Goal: Find specific page/section: Find specific page/section

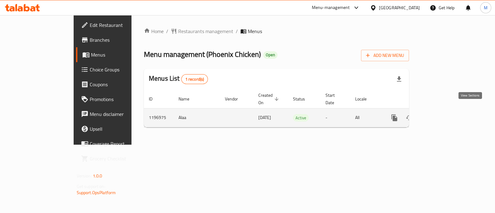
click at [442, 114] on icon "enhanced table" at bounding box center [438, 117] width 7 height 7
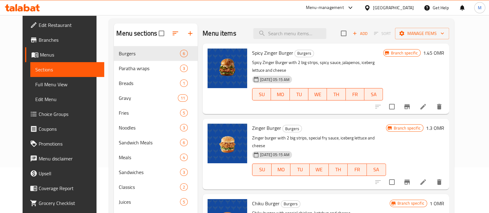
scroll to position [50, 0]
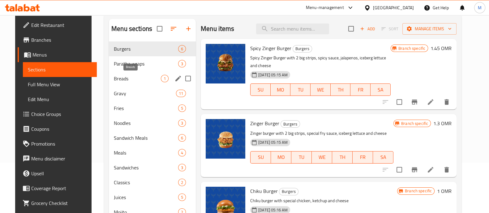
click at [145, 79] on span "Breads" at bounding box center [137, 78] width 47 height 7
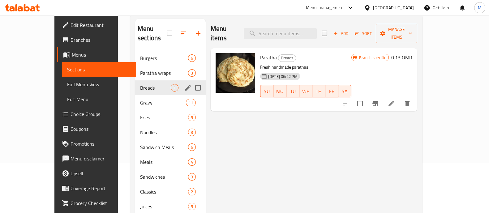
click at [150, 85] on div "Burgers 6 Paratha wraps 3 Breads 1 Gravy 11 Fries 5 Noodles 3 Sandwich Meals 6 …" at bounding box center [170, 162] width 70 height 223
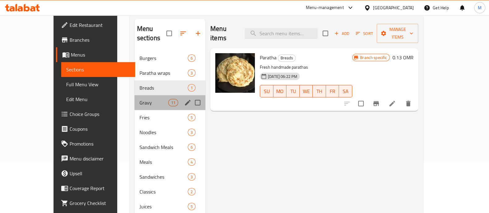
drag, startPoint x: 134, startPoint y: 98, endPoint x: 135, endPoint y: 95, distance: 3.2
click at [135, 96] on div "Gravy 11" at bounding box center [169, 102] width 71 height 15
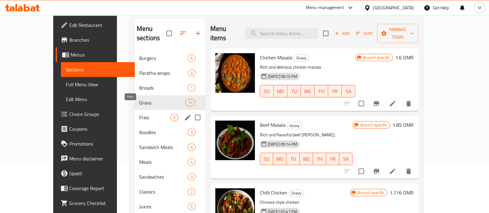
click at [139, 114] on span "Fries" at bounding box center [154, 117] width 31 height 7
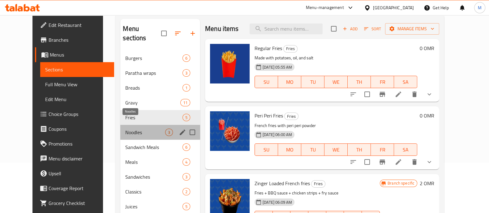
click at [128, 129] on span "Noodles" at bounding box center [145, 132] width 40 height 7
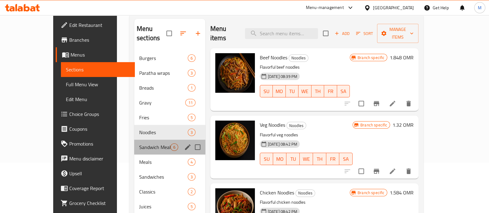
click at [134, 140] on div "Sandwich Meals 6" at bounding box center [169, 147] width 71 height 15
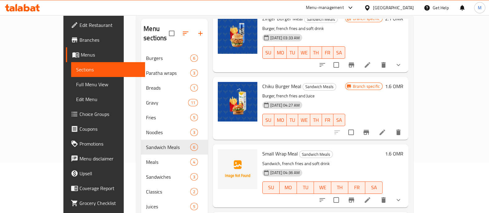
scroll to position [116, 0]
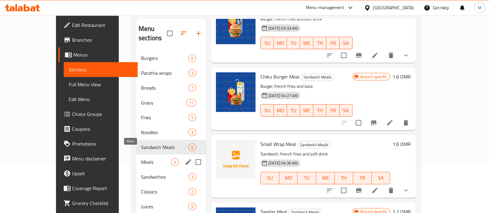
click at [141, 158] on span "Meals" at bounding box center [156, 161] width 30 height 7
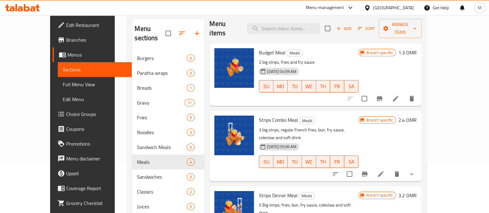
scroll to position [38, 0]
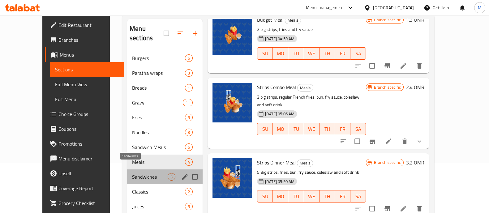
click at [132, 173] on span "Sandwiches" at bounding box center [150, 176] width 36 height 7
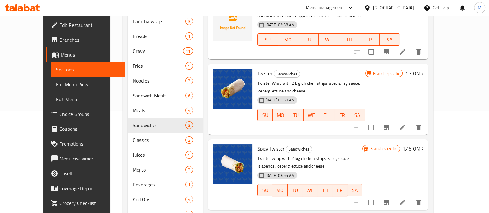
scroll to position [121, 0]
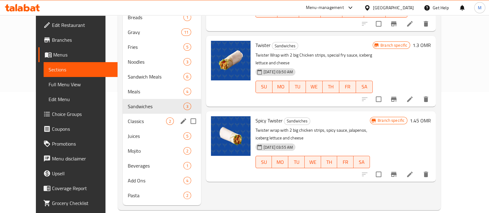
click at [130, 115] on div "Classics 2" at bounding box center [162, 121] width 78 height 15
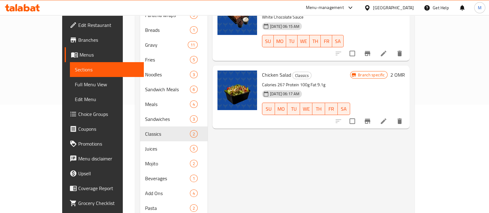
scroll to position [56, 0]
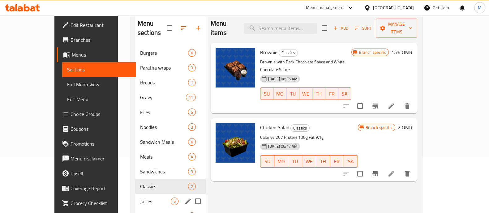
click at [140, 198] on span "Juices" at bounding box center [155, 201] width 31 height 7
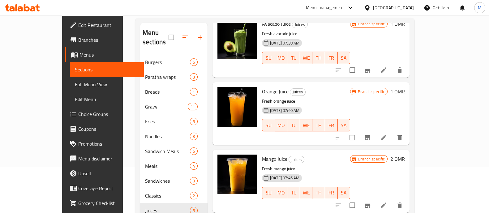
scroll to position [44, 0]
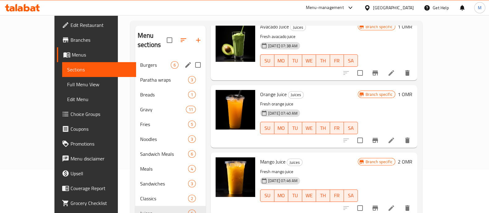
click at [140, 61] on span "Burgers" at bounding box center [155, 64] width 31 height 7
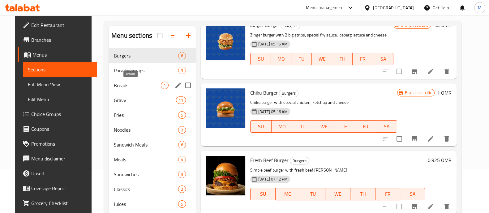
click at [119, 83] on span "Breads" at bounding box center [137, 85] width 47 height 7
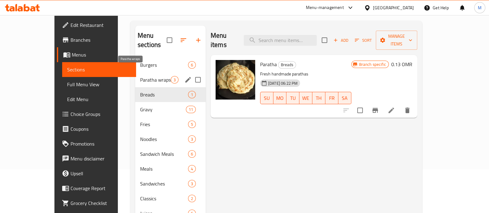
click at [140, 76] on span "Paratha wraps" at bounding box center [155, 79] width 31 height 7
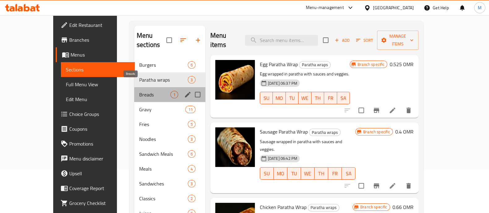
click at [139, 91] on span "Breads" at bounding box center [154, 94] width 31 height 7
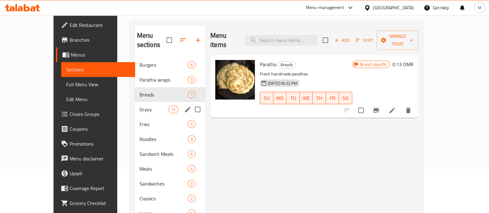
click at [139, 106] on span "Gravy" at bounding box center [153, 109] width 29 height 7
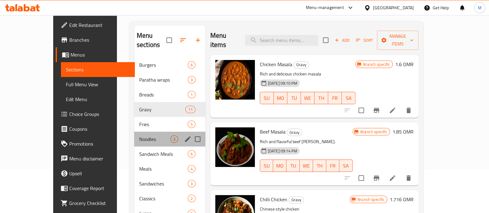
click at [134, 132] on div "Noodles 3" at bounding box center [169, 139] width 71 height 15
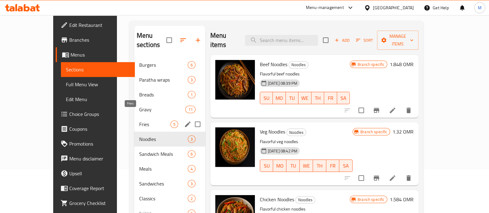
click at [139, 121] on span "Fries" at bounding box center [154, 124] width 31 height 7
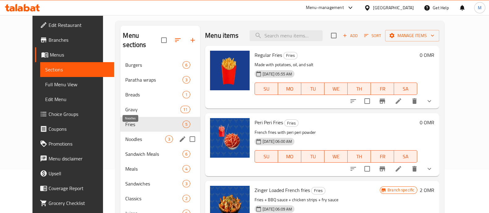
click at [125, 135] on span "Noodles" at bounding box center [145, 138] width 40 height 7
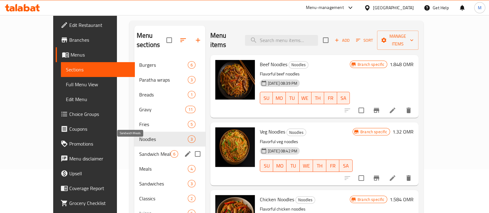
click at [144, 150] on span "Sandwich Meals" at bounding box center [154, 153] width 31 height 7
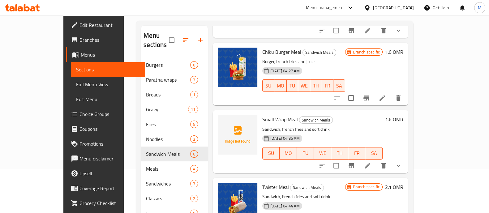
scroll to position [173, 0]
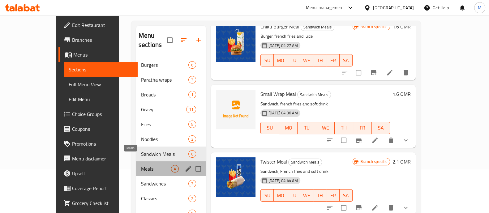
click at [141, 165] on span "Meals" at bounding box center [156, 168] width 30 height 7
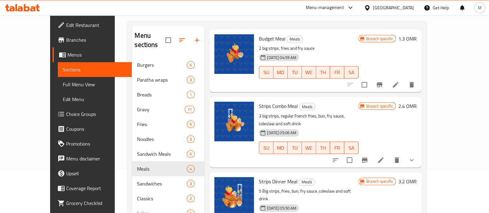
scroll to position [38, 0]
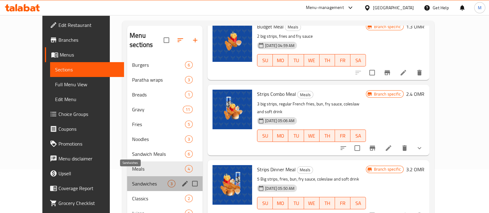
click at [132, 180] on span "Sandwiches" at bounding box center [150, 183] width 36 height 7
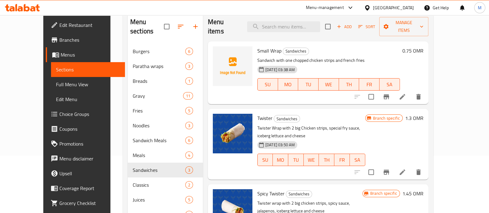
scroll to position [60, 0]
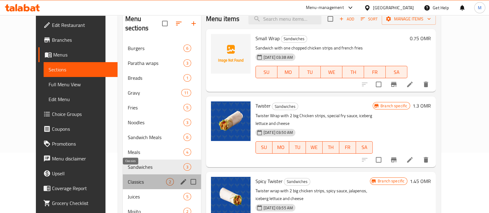
click at [128, 178] on span "Classics" at bounding box center [147, 181] width 38 height 7
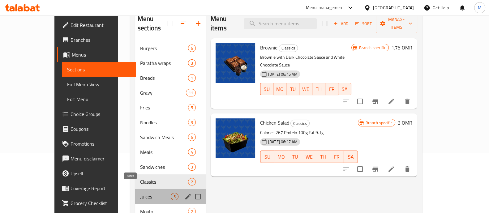
click at [140, 193] on span "Juices" at bounding box center [155, 196] width 31 height 7
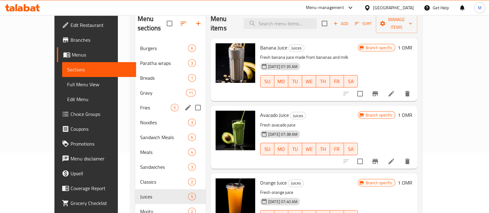
click at [140, 104] on span "Fries" at bounding box center [155, 107] width 31 height 7
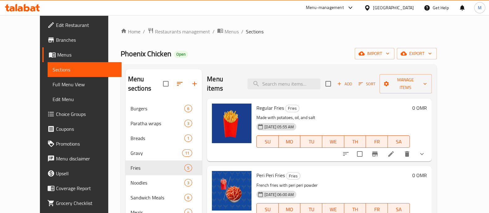
scroll to position [113, 0]
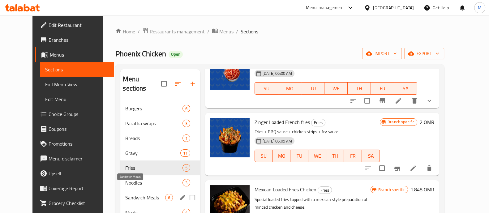
click at [138, 190] on div "Sandwich Meals 6" at bounding box center [160, 197] width 80 height 15
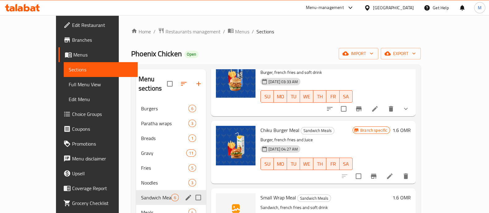
click at [136, 205] on div "Meals 4" at bounding box center [171, 212] width 70 height 15
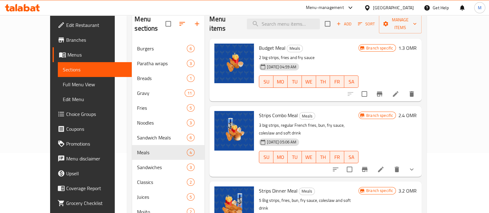
scroll to position [61, 0]
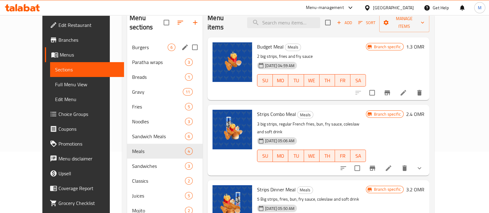
click at [132, 44] on span "Burgers" at bounding box center [150, 47] width 36 height 7
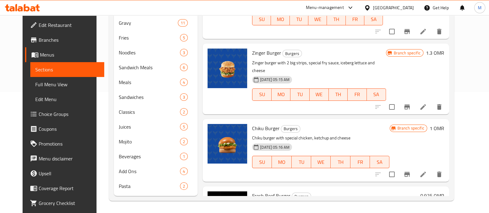
click at [407, 5] on div "[GEOGRAPHIC_DATA]" at bounding box center [389, 7] width 60 height 15
click at [407, 7] on div "[GEOGRAPHIC_DATA]" at bounding box center [393, 7] width 41 height 7
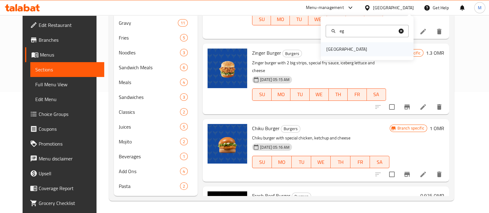
type input "eg"
click at [345, 49] on div "[GEOGRAPHIC_DATA]" at bounding box center [367, 49] width 93 height 14
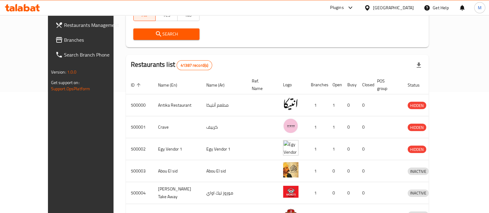
scroll to position [4, 0]
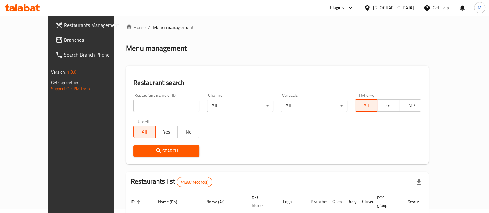
click at [156, 102] on input "search" at bounding box center [166, 106] width 66 height 12
paste input "700265"
type input "700265"
click button "Search" at bounding box center [166, 150] width 66 height 11
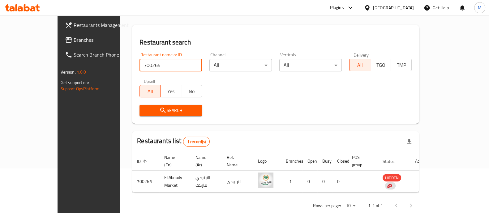
scroll to position [50, 0]
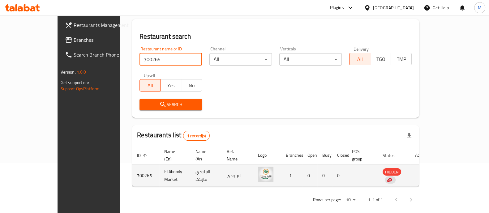
click at [395, 176] on div "enhanced table" at bounding box center [390, 179] width 11 height 7
click at [401, 168] on span "HIDDEN" at bounding box center [391, 171] width 19 height 7
click at [431, 166] on td "enhanced table" at bounding box center [420, 176] width 21 height 22
click at [395, 176] on div "enhanced table" at bounding box center [390, 179] width 11 height 7
click at [431, 165] on td "enhanced table" at bounding box center [420, 176] width 21 height 22
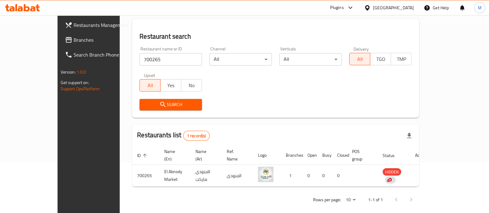
click at [431, 167] on td "enhanced table" at bounding box center [420, 176] width 21 height 22
click at [431, 164] on div "Home / Menu management Menu management Restaurant search Restaurant name or ID …" at bounding box center [276, 92] width 312 height 255
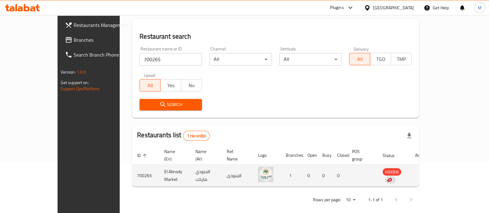
click at [431, 169] on td "enhanced table" at bounding box center [420, 176] width 21 height 22
click at [159, 169] on td "El Abnody Market" at bounding box center [174, 176] width 31 height 22
copy td "El Abnody Market"
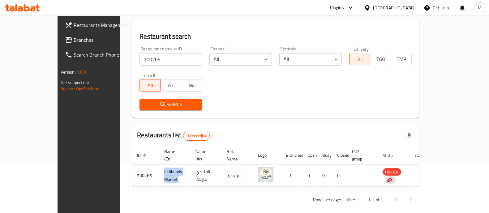
click at [74, 36] on span "Branches" at bounding box center [104, 39] width 61 height 7
